Goal: Task Accomplishment & Management: Manage account settings

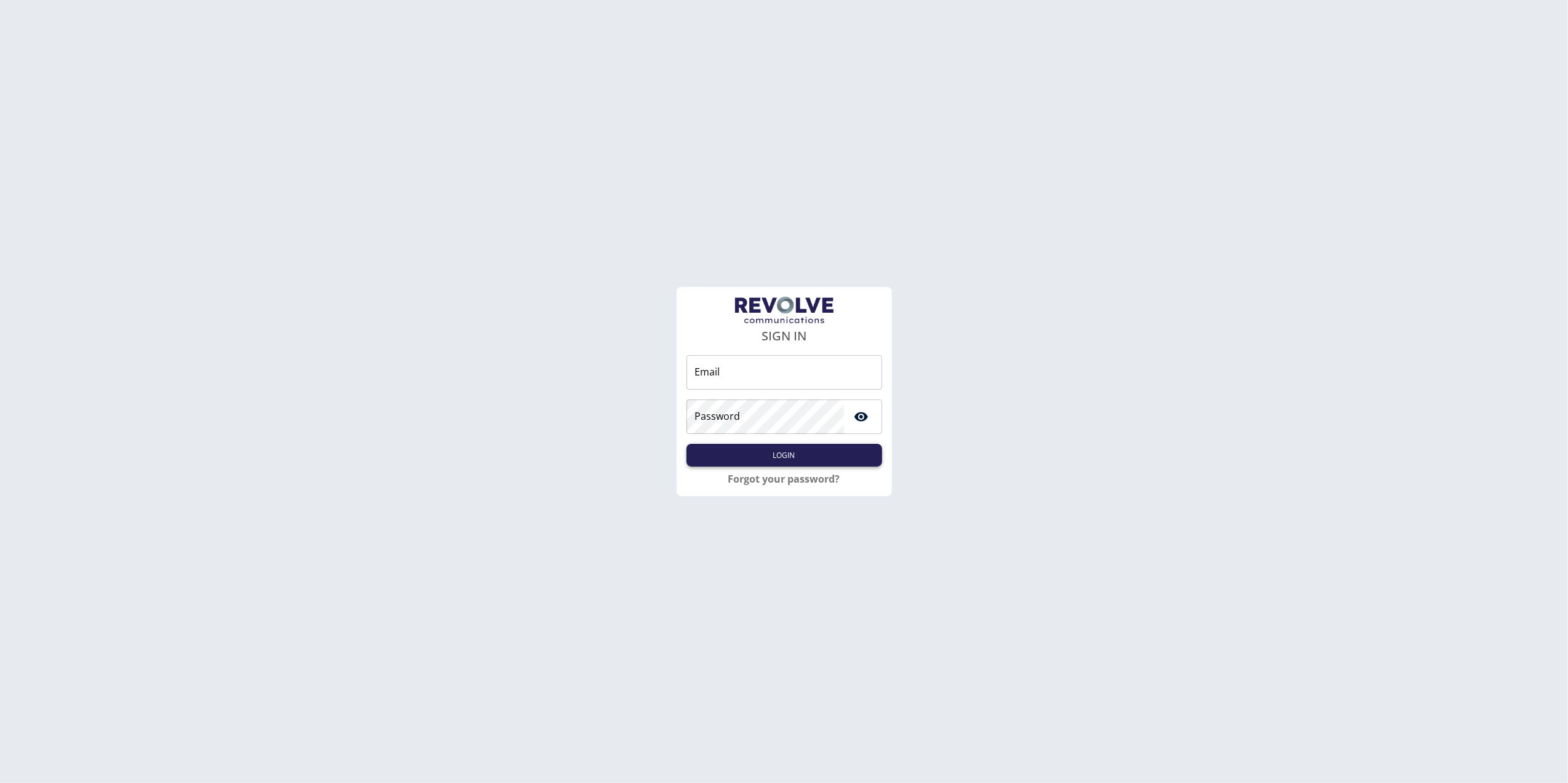
type input "**********"
click at [798, 452] on button "Login" at bounding box center [784, 455] width 195 height 23
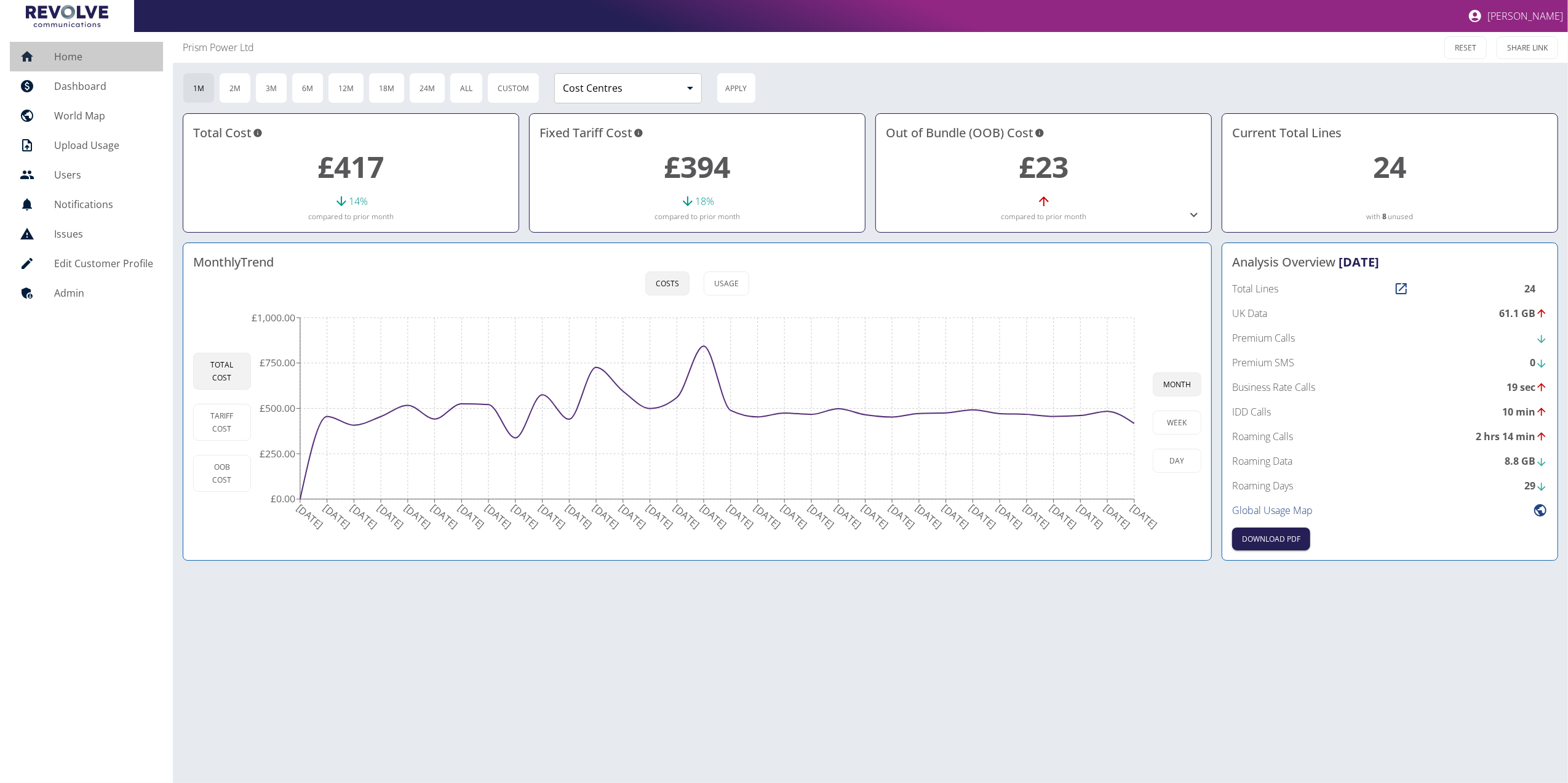
click at [110, 48] on link "Home" at bounding box center [86, 56] width 153 height 30
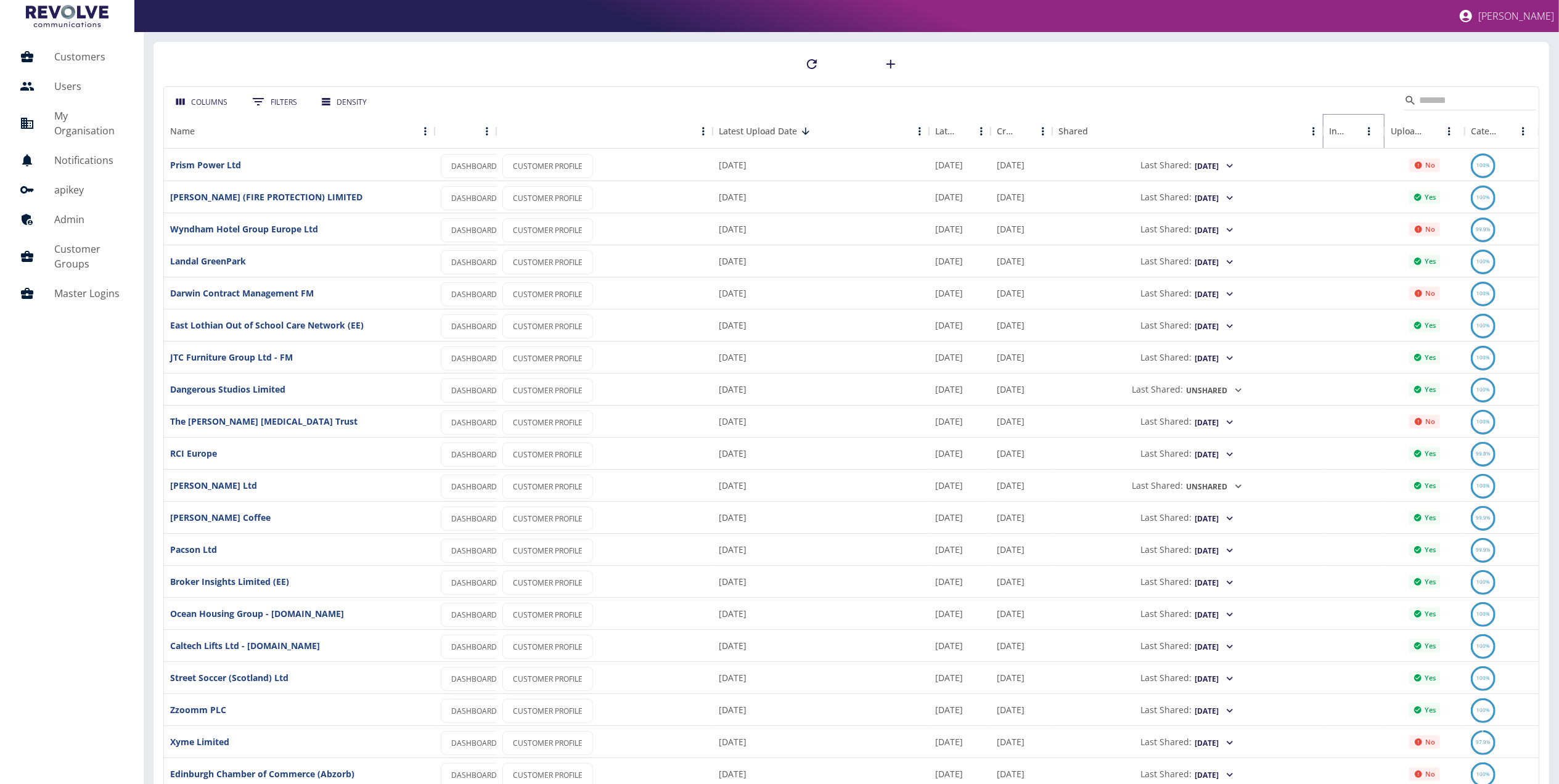
click at [1351, 132] on icon "Sort" at bounding box center [1355, 131] width 11 height 11
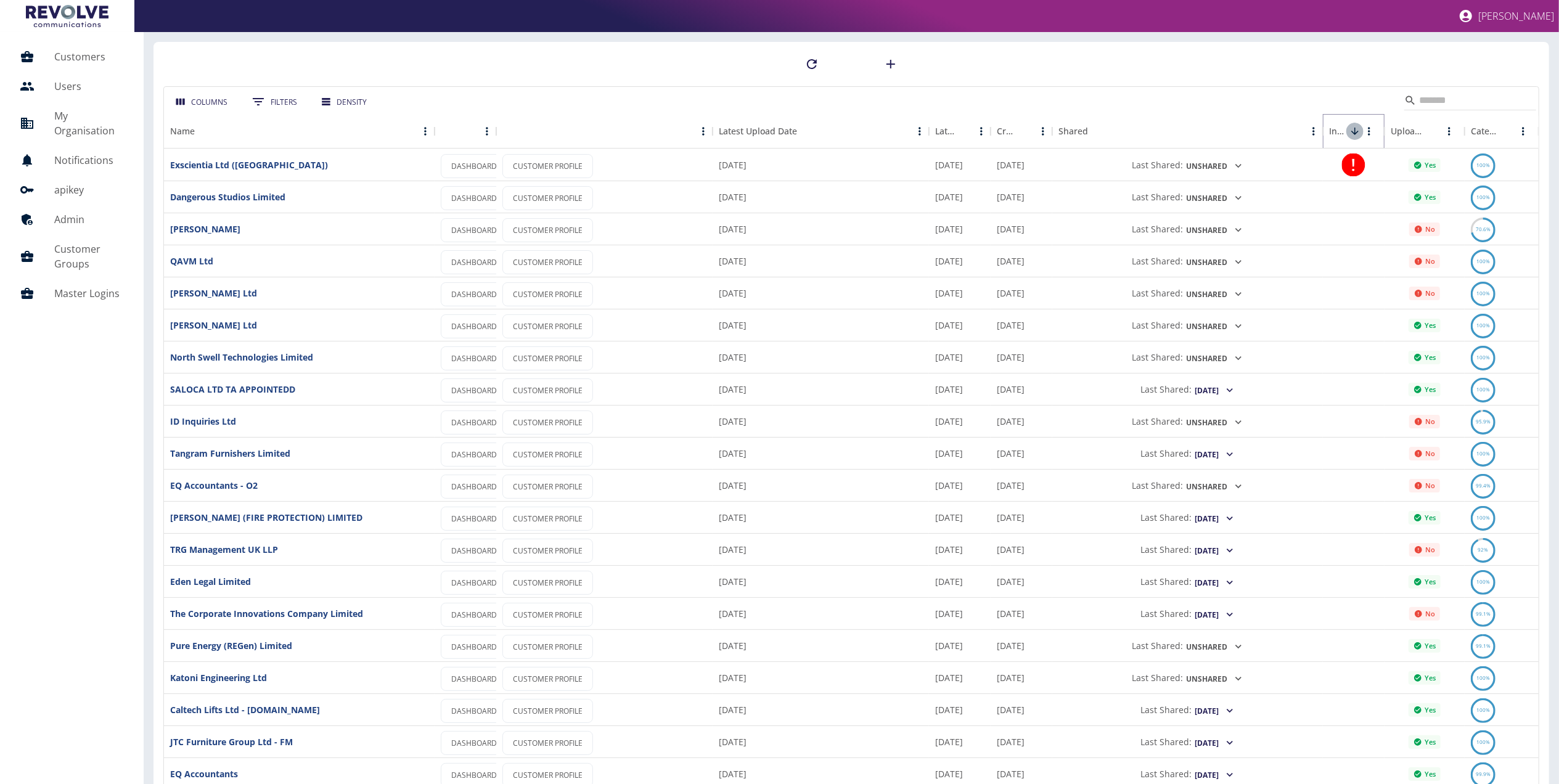
click at [1351, 132] on icon "Sort" at bounding box center [1355, 131] width 11 height 11
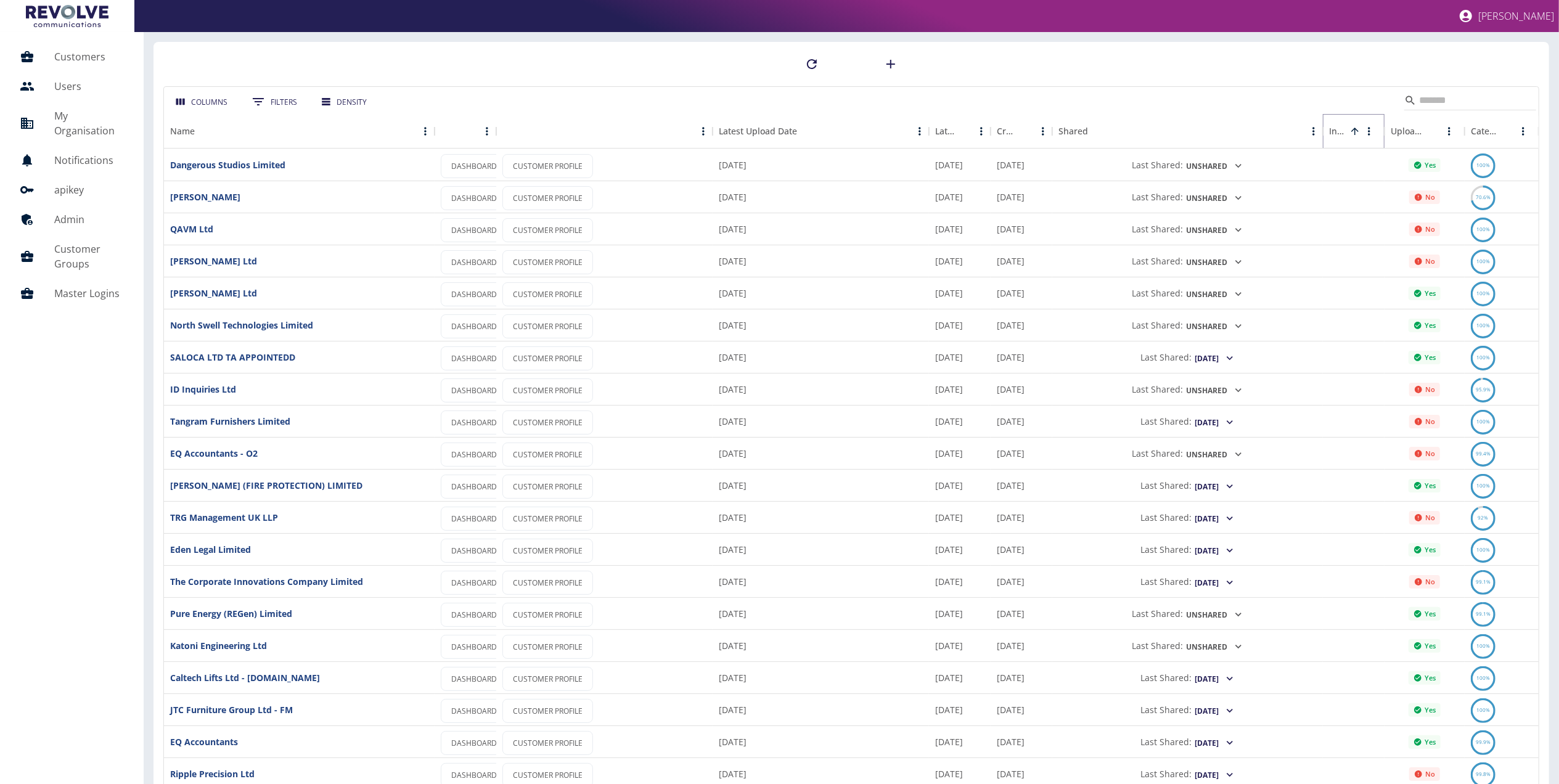
click at [1356, 128] on icon "Sort" at bounding box center [1355, 131] width 11 height 11
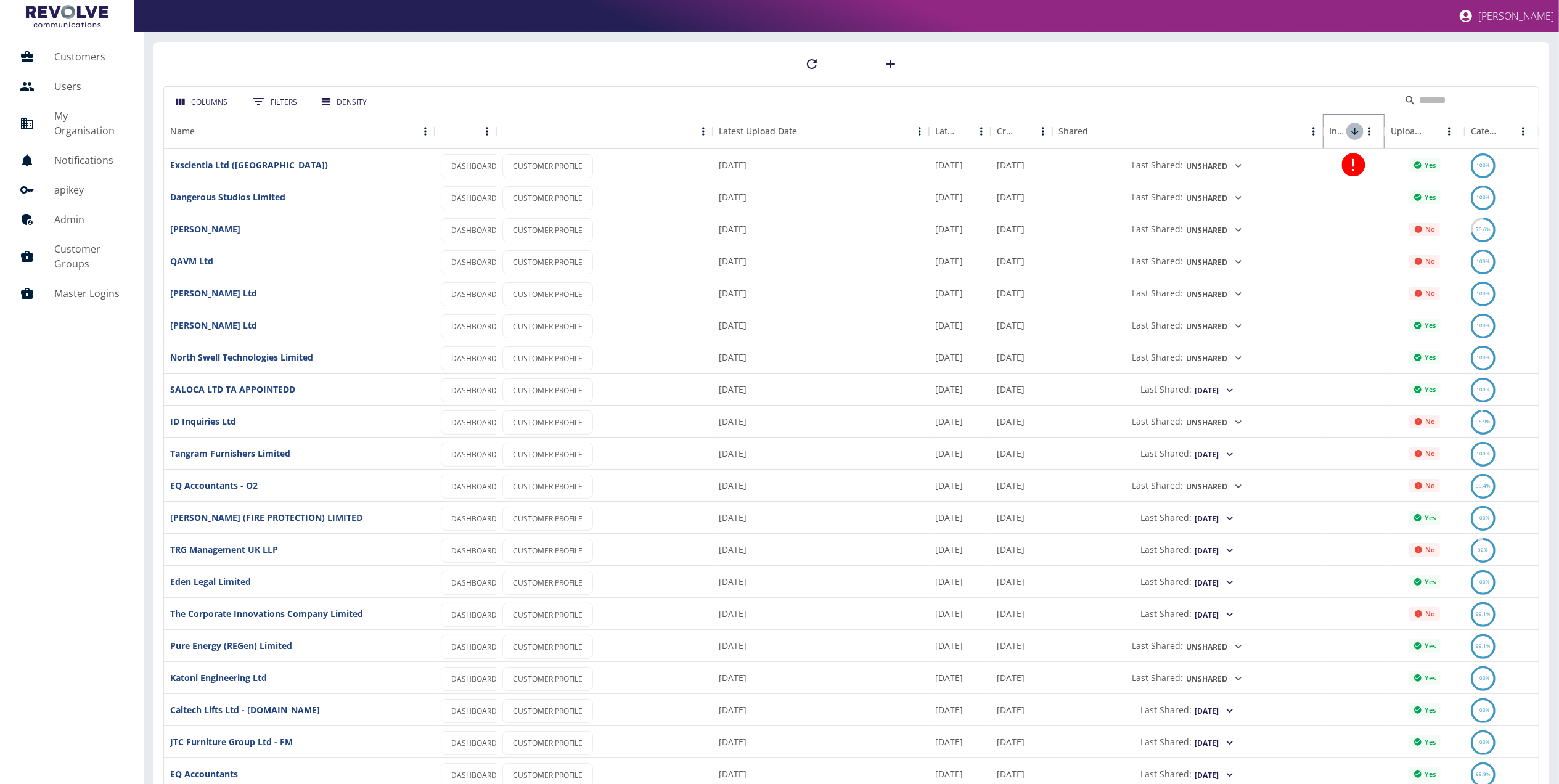
click at [1356, 128] on icon "Sort" at bounding box center [1355, 131] width 11 height 11
